Goal: Transaction & Acquisition: Purchase product/service

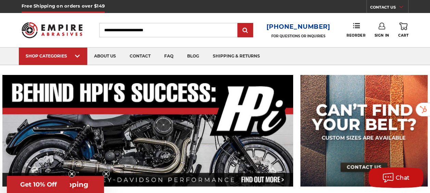
click at [144, 30] on input "Search" at bounding box center [168, 30] width 138 height 14
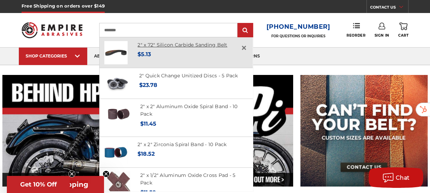
type input "********"
click at [178, 47] on link "2" x 72" Silicon Carbide Sanding Belt" at bounding box center [182, 45] width 90 height 6
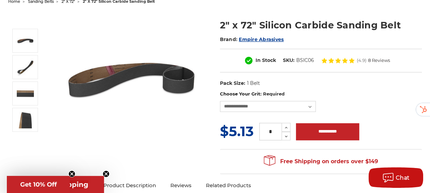
scroll to position [80, 0]
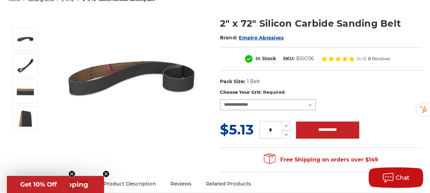
click at [313, 102] on select "**********" at bounding box center [268, 104] width 96 height 11
click at [351, 97] on div "**********" at bounding box center [321, 99] width 202 height 21
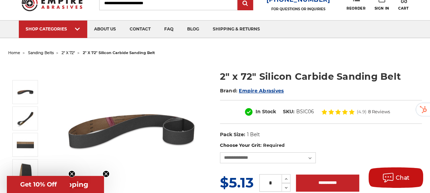
scroll to position [27, 0]
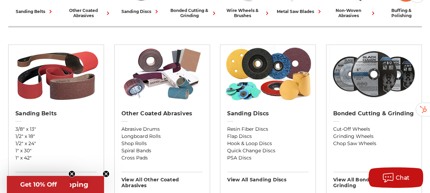
scroll to position [217, 0]
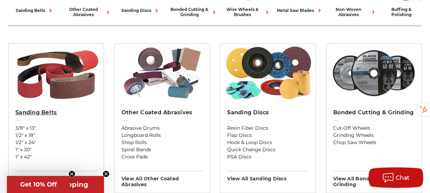
click at [69, 112] on h2 "Sanding Belts" at bounding box center [55, 112] width 81 height 7
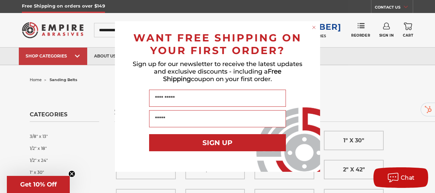
click at [314, 27] on icon "Close dialog" at bounding box center [314, 27] width 3 height 3
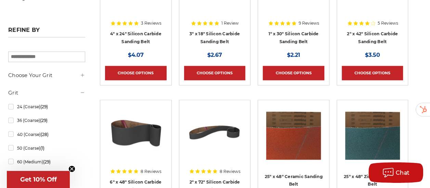
scroll to position [521, 0]
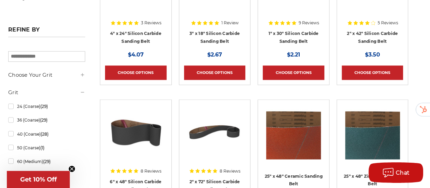
click at [85, 73] on icon at bounding box center [82, 74] width 5 height 5
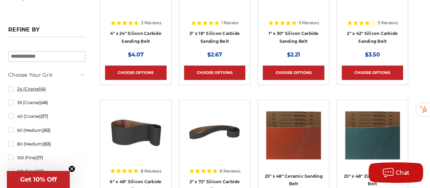
click at [37, 87] on link "24 (Coarse) (4)" at bounding box center [46, 89] width 77 height 12
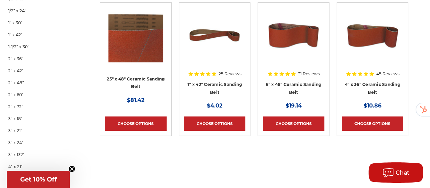
scroll to position [151, 0]
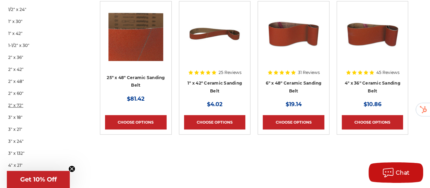
click at [41, 100] on link "2" x 72"" at bounding box center [46, 105] width 77 height 12
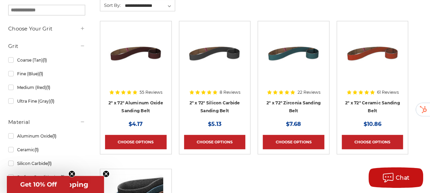
scroll to position [136, 0]
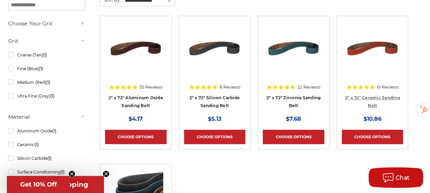
click at [371, 95] on link "2" x 72" Ceramic Sanding Belt" at bounding box center [372, 101] width 55 height 13
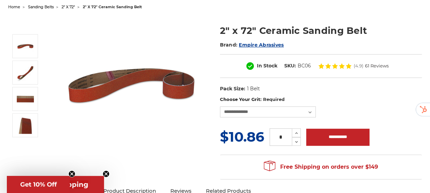
scroll to position [72, 0]
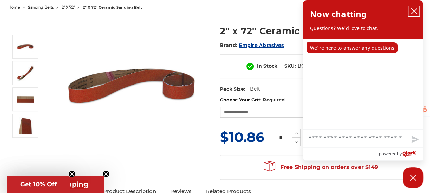
click at [417, 9] on button "close chatbox" at bounding box center [413, 11] width 11 height 10
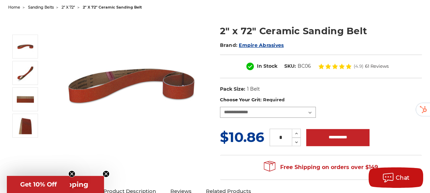
click at [312, 107] on select "**********" at bounding box center [268, 112] width 96 height 11
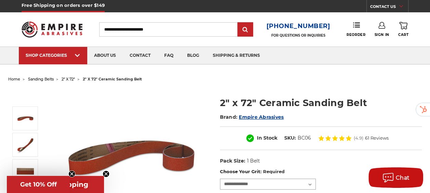
scroll to position [0, 0]
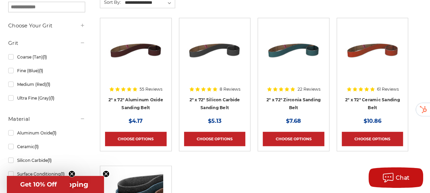
scroll to position [137, 0]
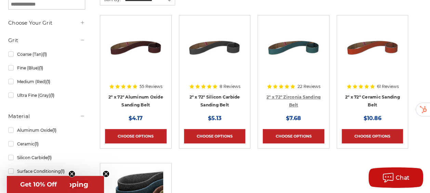
click at [282, 96] on link "2" x 72" Zirconia Sanding Belt" at bounding box center [293, 100] width 54 height 13
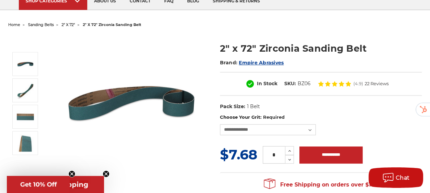
scroll to position [55, 0]
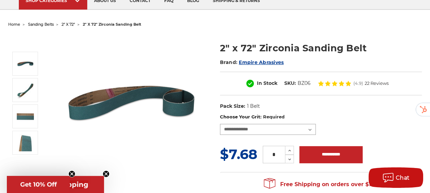
click at [308, 127] on select "**********" at bounding box center [268, 129] width 96 height 11
click at [330, 114] on label "Choose Your Grit: Required" at bounding box center [321, 117] width 202 height 7
click at [316, 124] on select "**********" at bounding box center [268, 129] width 96 height 11
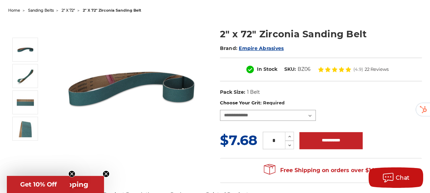
scroll to position [78, 0]
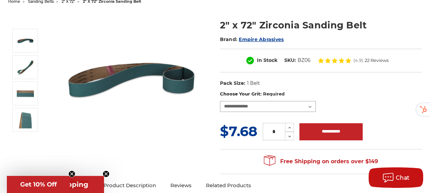
click at [309, 105] on select "**********" at bounding box center [268, 106] width 96 height 11
click at [333, 91] on label "Choose Your Grit: Required" at bounding box center [321, 94] width 202 height 7
click at [316, 101] on select "**********" at bounding box center [268, 106] width 96 height 11
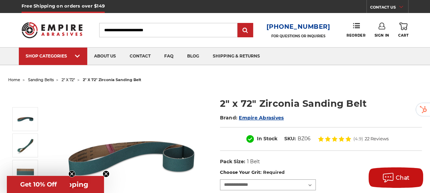
scroll to position [0, 0]
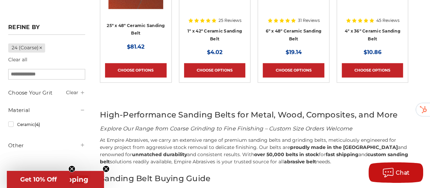
scroll to position [525, 0]
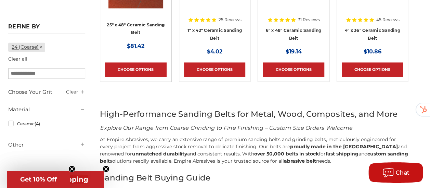
click at [45, 45] on link "24 (Coarse)" at bounding box center [26, 46] width 37 height 9
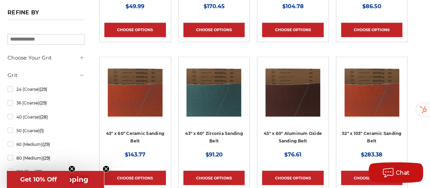
scroll to position [545, 1]
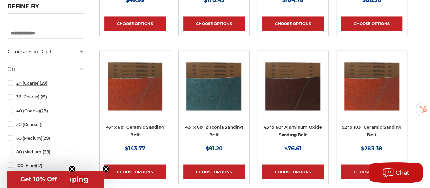
click at [51, 81] on link "24 (Coarse) (29)" at bounding box center [46, 83] width 77 height 12
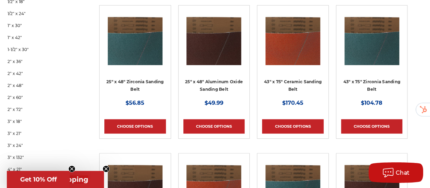
scroll to position [149, 1]
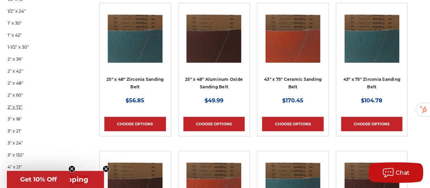
click at [39, 104] on link "2" x 72"" at bounding box center [46, 107] width 77 height 12
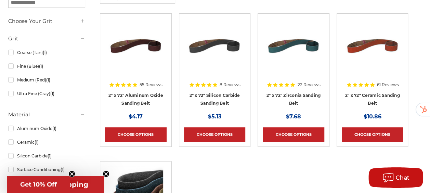
scroll to position [145, 0]
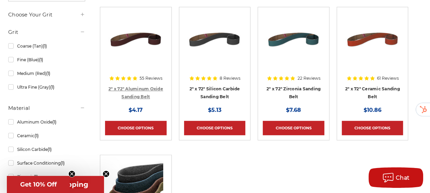
click at [157, 88] on link "2" x 72" Aluminum Oxide Sanding Belt" at bounding box center [135, 92] width 55 height 13
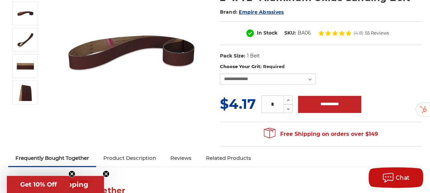
scroll to position [106, 0]
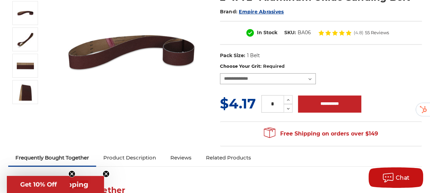
click at [310, 84] on select "**********" at bounding box center [268, 78] width 96 height 11
click at [341, 63] on dl "UPC: Pack Size: 1 Belt Material: Aluminum Oxide" at bounding box center [321, 56] width 202 height 14
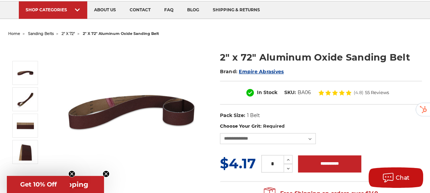
scroll to position [47, 0]
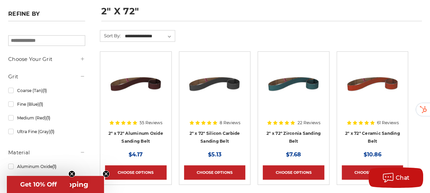
scroll to position [76, 0]
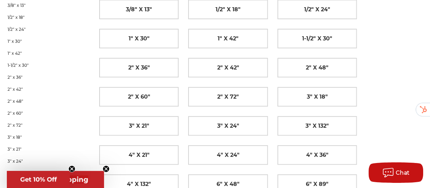
scroll to position [131, 1]
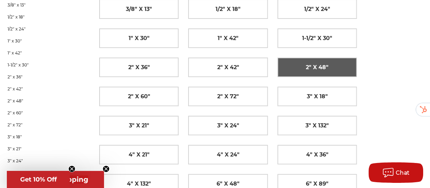
click at [306, 62] on span "2" x 48"" at bounding box center [317, 68] width 23 height 12
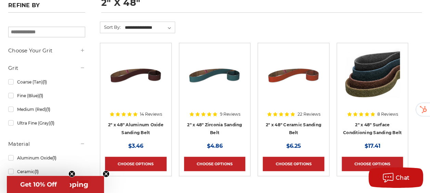
scroll to position [109, 0]
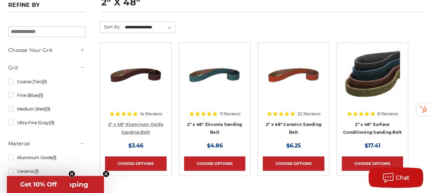
click at [159, 122] on link "2" x 48" Aluminum Oxide Sanding Belt" at bounding box center [135, 128] width 55 height 13
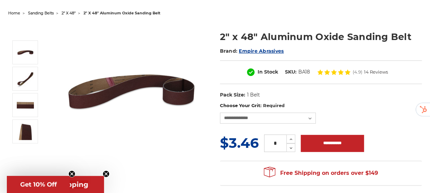
scroll to position [68, 0]
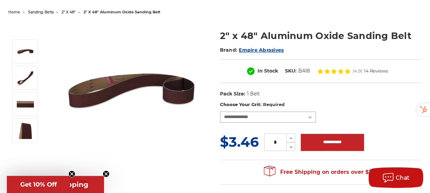
click at [273, 122] on select "**********" at bounding box center [268, 116] width 96 height 11
click at [336, 108] on label "Choose Your Grit: Required" at bounding box center [321, 104] width 202 height 7
click at [316, 116] on select "**********" at bounding box center [268, 116] width 96 height 11
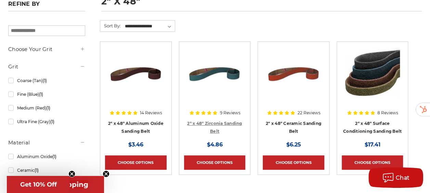
click at [225, 121] on link "2" x 48" Zirconia Sanding Belt" at bounding box center [214, 127] width 55 height 13
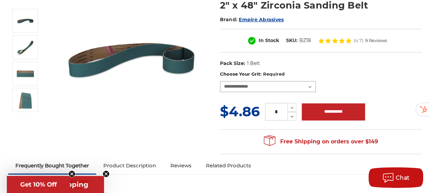
click at [301, 87] on select "**********" at bounding box center [268, 86] width 96 height 11
click at [330, 69] on dl "UPC: Pack Size: 1 Belt Material: Zirconia" at bounding box center [321, 63] width 202 height 14
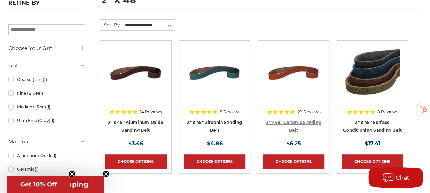
click at [295, 120] on link "2" x 48" Ceramic Sanding Belt" at bounding box center [293, 126] width 55 height 13
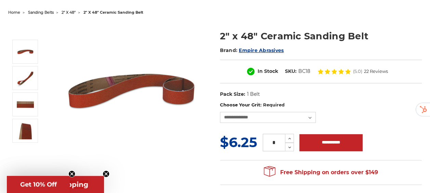
scroll to position [72, 0]
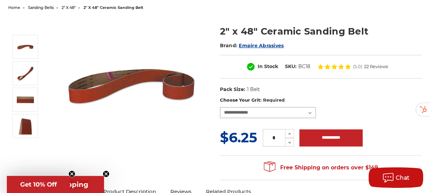
click at [309, 108] on select "**********" at bounding box center [268, 112] width 96 height 11
click at [323, 85] on dl "UPC: Pack Size: 1 Belt Material: Ceramic" at bounding box center [321, 89] width 202 height 14
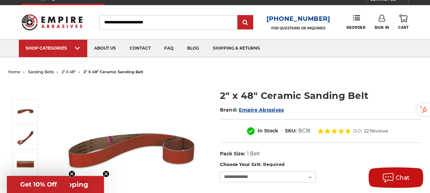
scroll to position [0, 0]
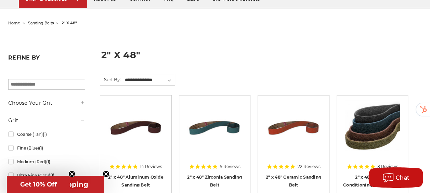
scroll to position [59, 0]
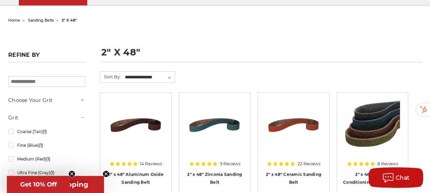
click at [85, 99] on icon at bounding box center [82, 99] width 5 height 5
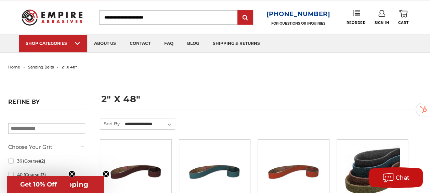
scroll to position [0, 0]
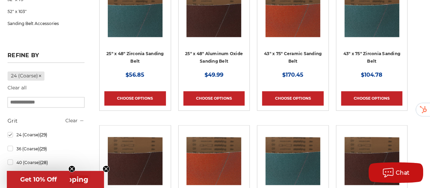
scroll to position [498, 1]
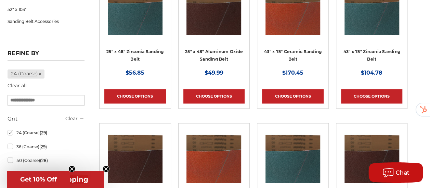
click at [44, 72] on link "24 (Coarse)" at bounding box center [26, 73] width 37 height 9
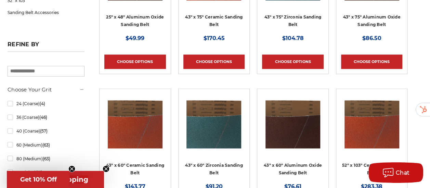
scroll to position [514, 1]
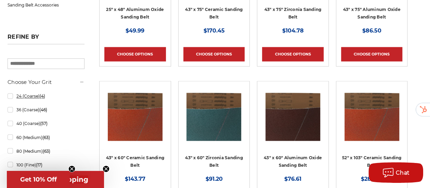
click at [36, 98] on link "24 (Coarse) (4)" at bounding box center [46, 96] width 77 height 12
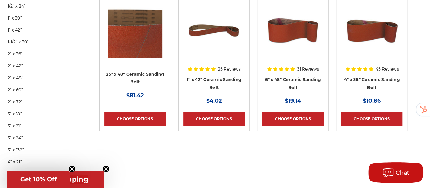
scroll to position [155, 1]
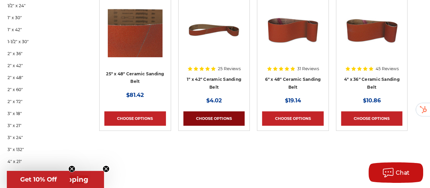
click at [226, 118] on link "Choose Options" at bounding box center [214, 118] width 62 height 14
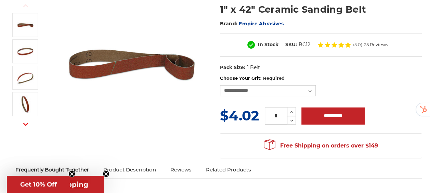
scroll to position [96, 0]
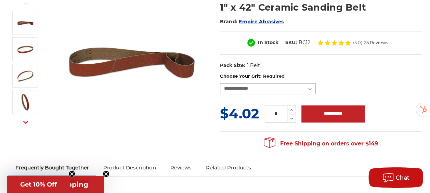
click at [310, 87] on select "**********" at bounding box center [268, 88] width 96 height 11
click at [348, 66] on dl "UPC: Pack Size: 1 Belt Material: Ceramic" at bounding box center [321, 65] width 202 height 14
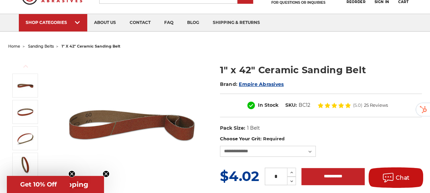
scroll to position [0, 0]
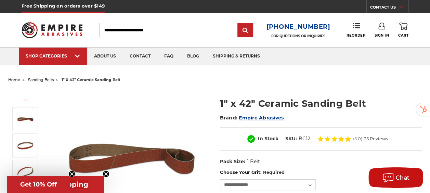
click at [60, 31] on img at bounding box center [52, 30] width 61 height 24
